Goal: Information Seeking & Learning: Learn about a topic

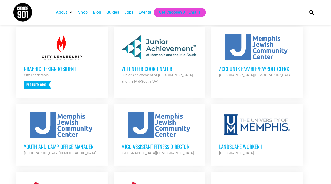
scroll to position [211, 0]
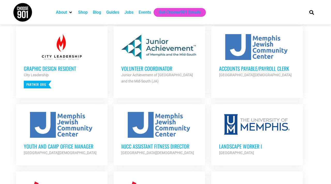
click at [166, 65] on h3 "Volunteer Coordinator" at bounding box center [159, 68] width 76 height 7
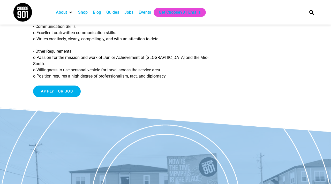
scroll to position [557, 0]
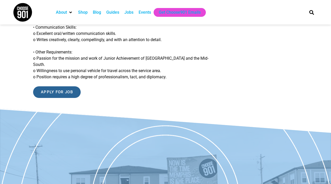
click at [65, 98] on input "Apply for job" at bounding box center [57, 92] width 48 height 12
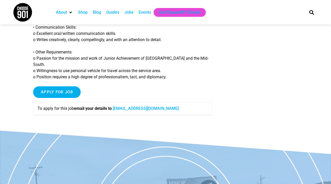
click at [151, 111] on link "sfrench@jamemphis.org" at bounding box center [146, 108] width 66 height 5
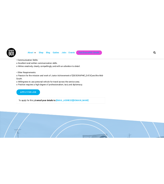
scroll to position [805, 0]
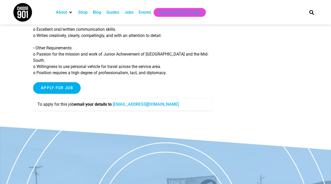
scroll to position [564, 0]
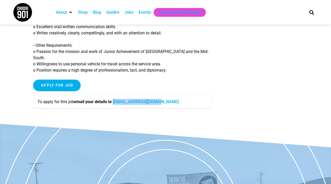
drag, startPoint x: 167, startPoint y: 117, endPoint x: 117, endPoint y: 114, distance: 50.7
click at [117, 105] on p "To apply for this job email your details to sfrench@jamemphis.org" at bounding box center [122, 102] width 170 height 6
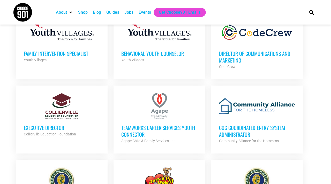
scroll to position [371, 0]
click at [33, 53] on h3 "Family Intervention Specialist" at bounding box center [62, 53] width 76 height 7
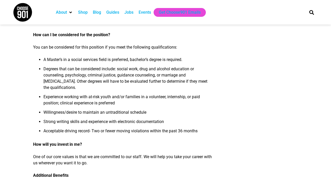
scroll to position [442, 0]
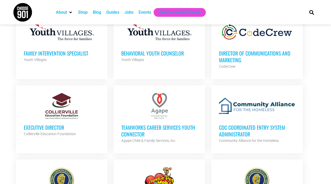
click at [186, 126] on h3 "TeamWorks Career Services Youth Connector" at bounding box center [159, 130] width 76 height 13
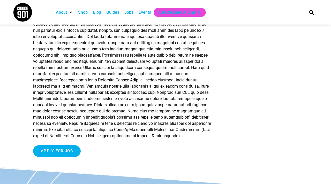
scroll to position [653, 0]
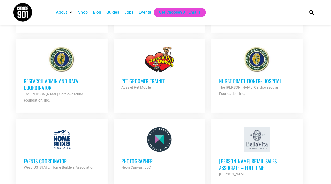
scroll to position [492, 0]
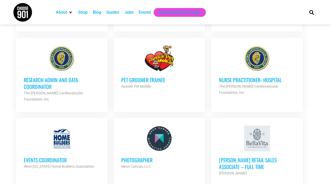
click at [39, 82] on h3 "Research Admin and Data Coordinator" at bounding box center [62, 82] width 76 height 13
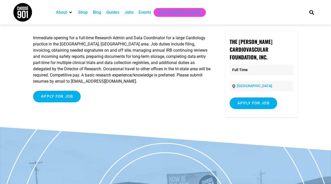
scroll to position [37, 0]
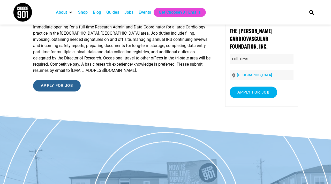
click at [69, 86] on input "Apply for job" at bounding box center [57, 86] width 48 height 12
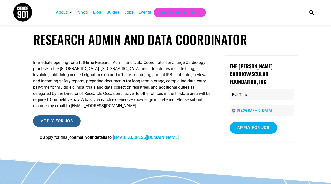
scroll to position [0, 0]
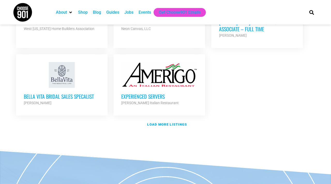
scroll to position [631, 0]
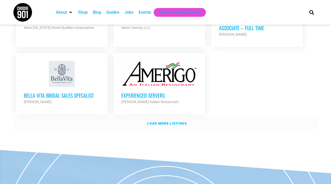
click at [175, 121] on strong "Load more listings" at bounding box center [167, 123] width 40 height 4
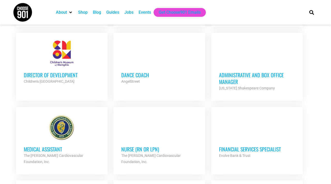
scroll to position [719, 0]
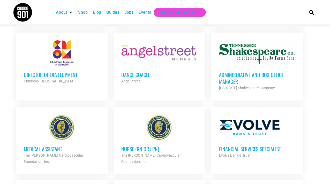
click at [278, 71] on h3 "Administrative and Box Office Manager" at bounding box center [257, 77] width 76 height 13
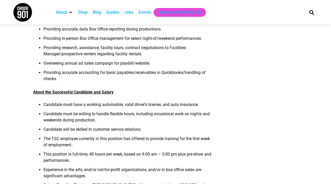
scroll to position [351, 0]
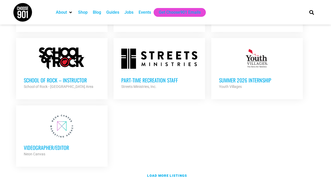
scroll to position [1076, 0]
click at [176, 170] on link "Load more listings" at bounding box center [165, 176] width 305 height 12
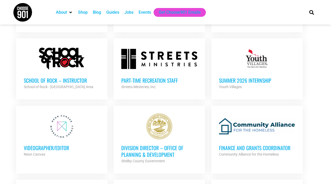
click at [167, 77] on h3 "Part-time Recreation Staff" at bounding box center [159, 80] width 76 height 7
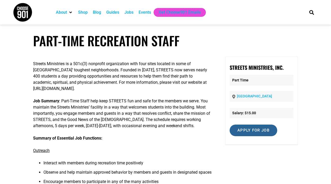
click at [261, 132] on input "Apply for job" at bounding box center [253, 131] width 48 height 12
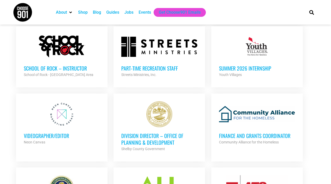
scroll to position [1090, 0]
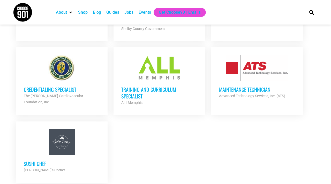
scroll to position [1192, 0]
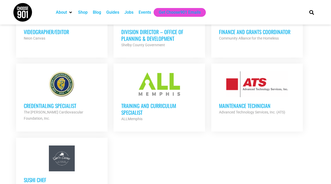
click at [162, 102] on h3 "Training and Curriculum Specialist" at bounding box center [159, 108] width 76 height 13
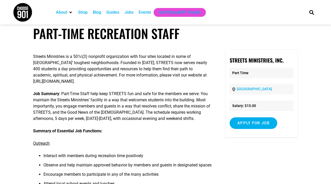
scroll to position [5, 0]
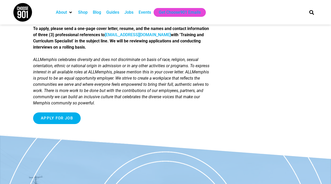
scroll to position [612, 0]
